Goal: Communication & Community: Answer question/provide support

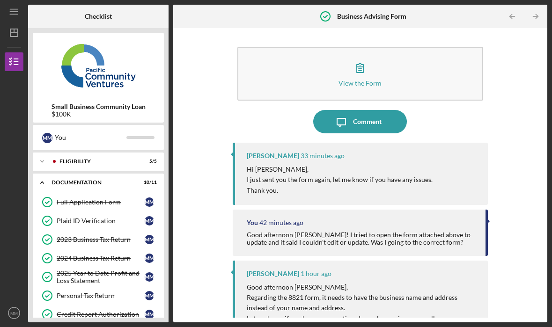
scroll to position [117, 0]
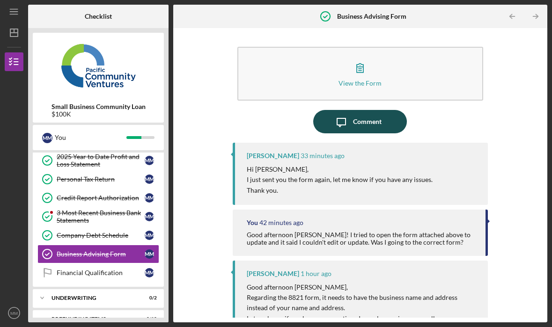
click at [362, 123] on div "Comment" at bounding box center [367, 121] width 29 height 23
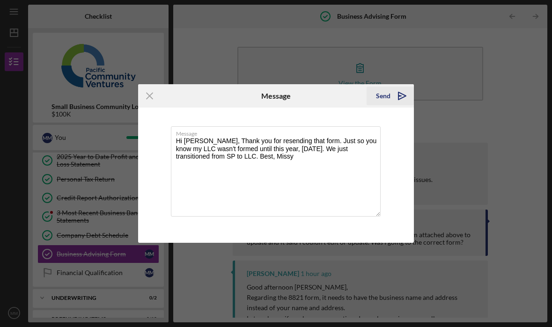
type textarea "Hi Cassandra, Thank you for resending that form. Just so you know my LLC wasn't…"
click at [384, 98] on div "Send" at bounding box center [383, 96] width 15 height 19
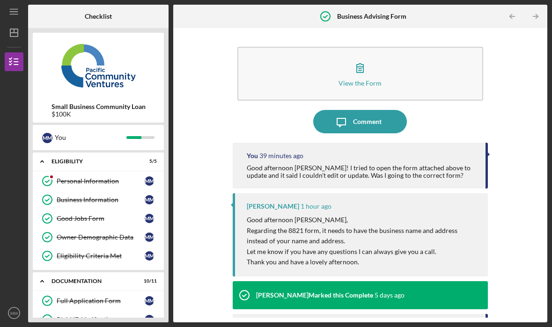
scroll to position [25, 0]
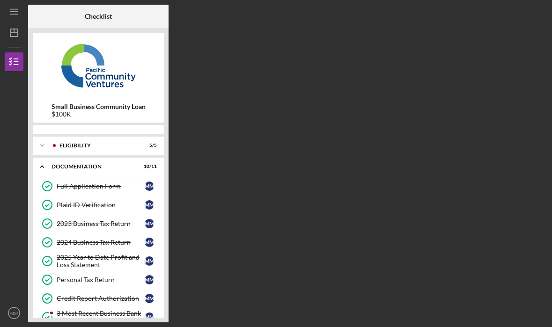
scroll to position [117, 0]
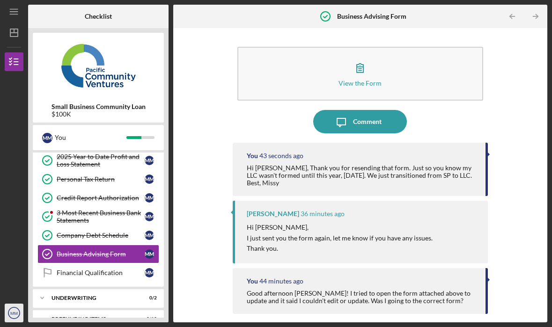
click at [15, 311] on text "MM" at bounding box center [13, 313] width 7 height 5
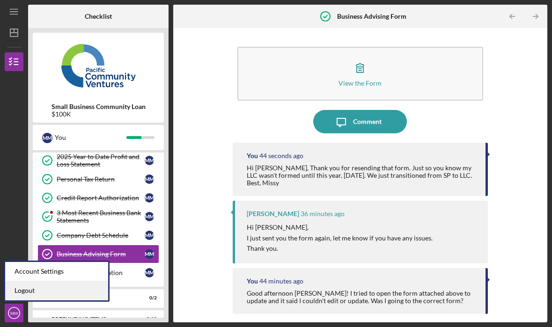
click at [26, 289] on link "Logout" at bounding box center [56, 291] width 103 height 19
